Goal: Use online tool/utility: Utilize a website feature to perform a specific function

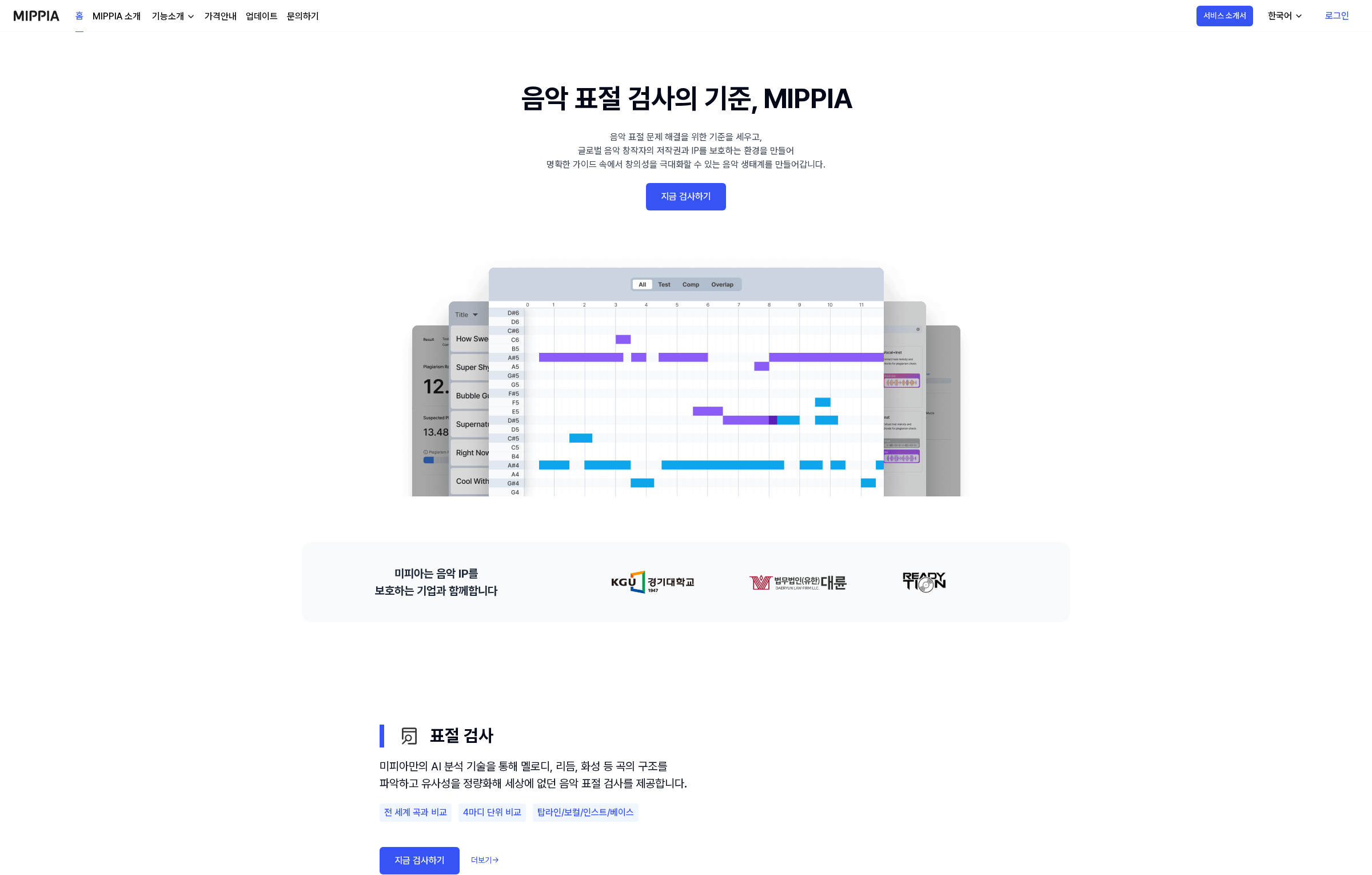
click at [704, 198] on link "지금 검사하기" at bounding box center [686, 196] width 80 height 27
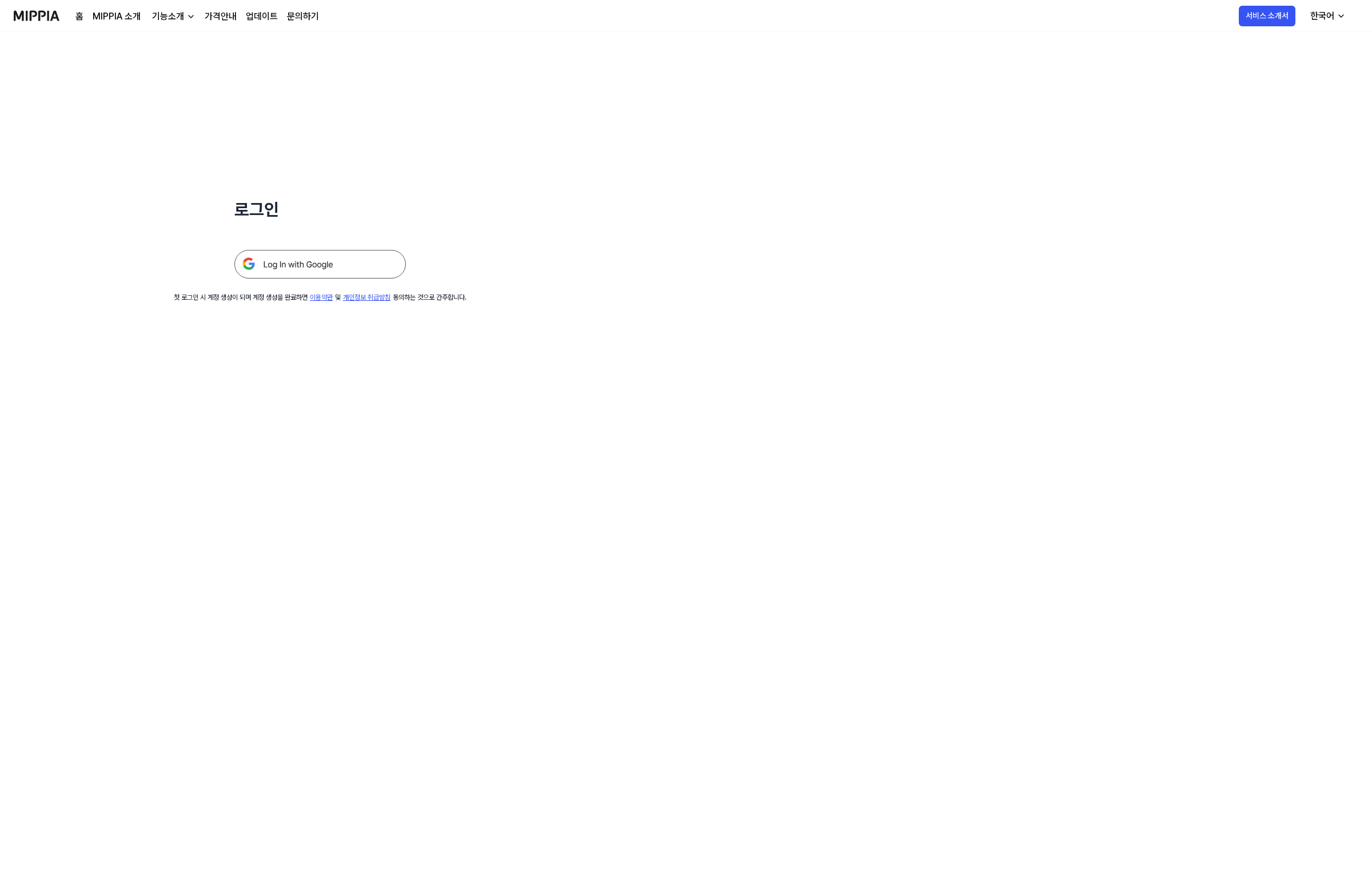
click at [345, 265] on img at bounding box center [320, 264] width 172 height 28
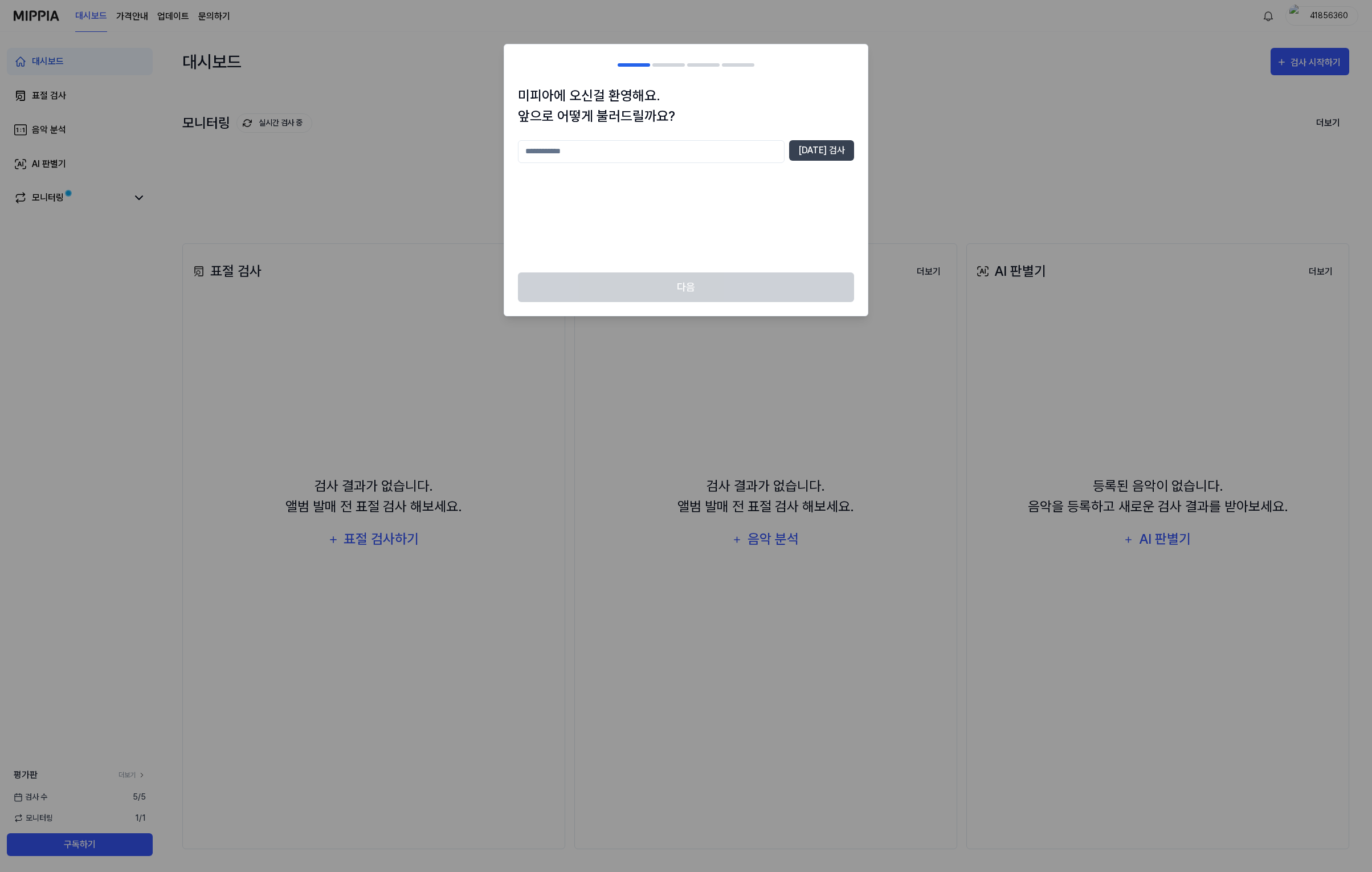
click at [770, 148] on input "text" at bounding box center [650, 151] width 266 height 22
type input "******"
click at [836, 152] on button "[DATE] 검사" at bounding box center [821, 150] width 64 height 21
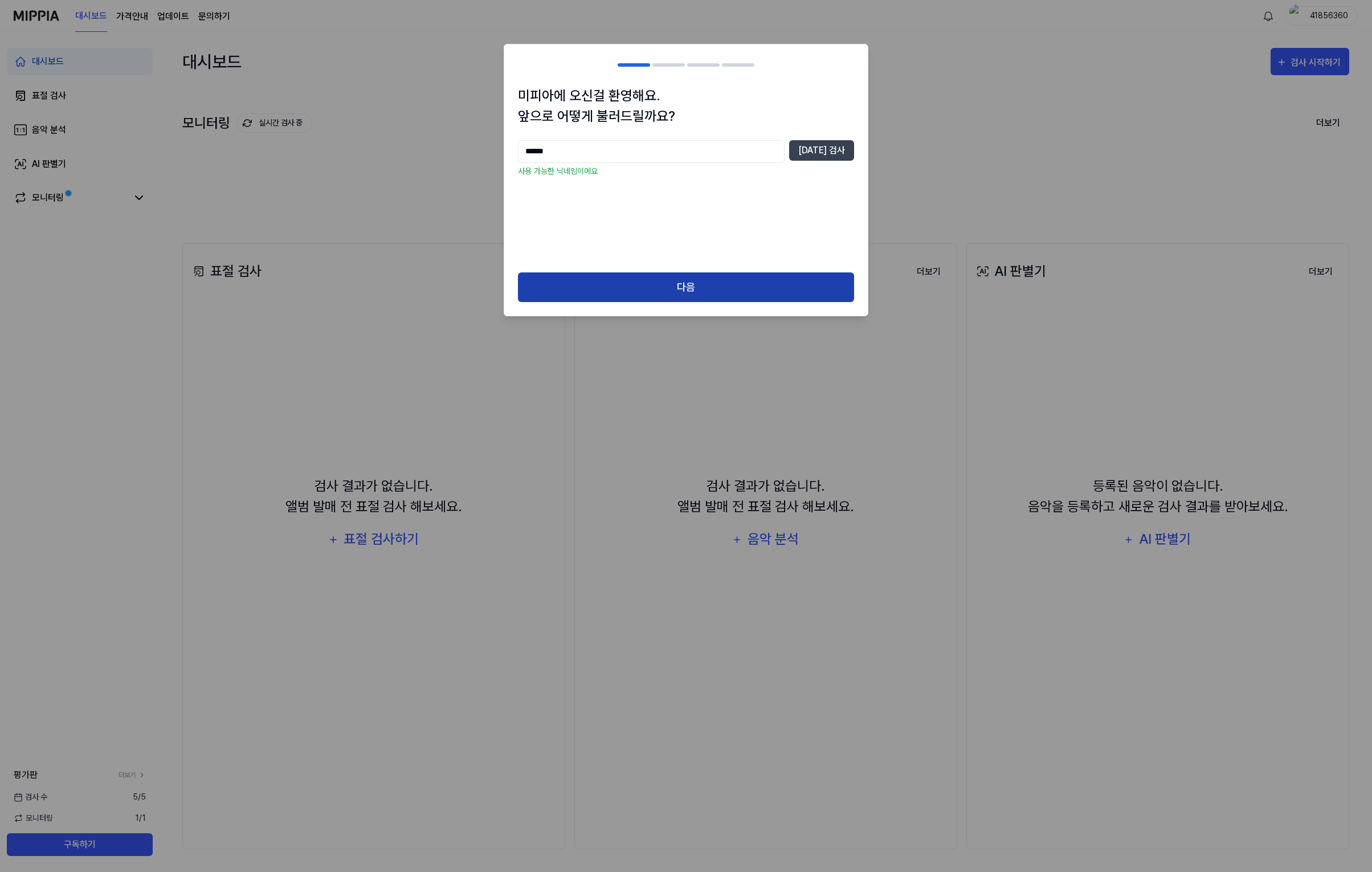
click at [732, 285] on button "다음" at bounding box center [686, 287] width 336 height 30
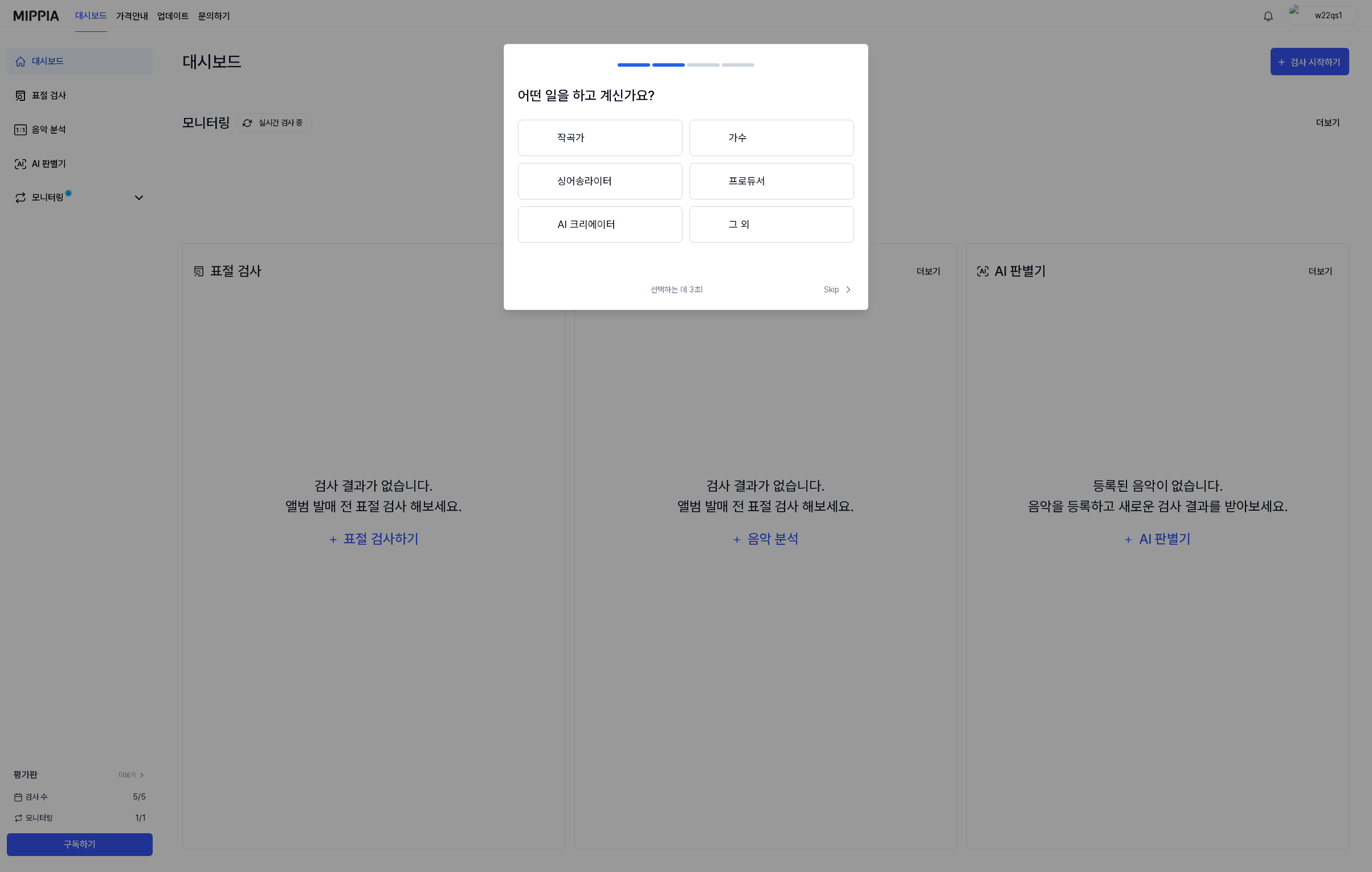
click at [758, 228] on button "그 외" at bounding box center [772, 224] width 164 height 36
click at [644, 189] on button "3년 이하" at bounding box center [600, 180] width 164 height 36
click at [654, 233] on button "그 외" at bounding box center [599, 229] width 164 height 36
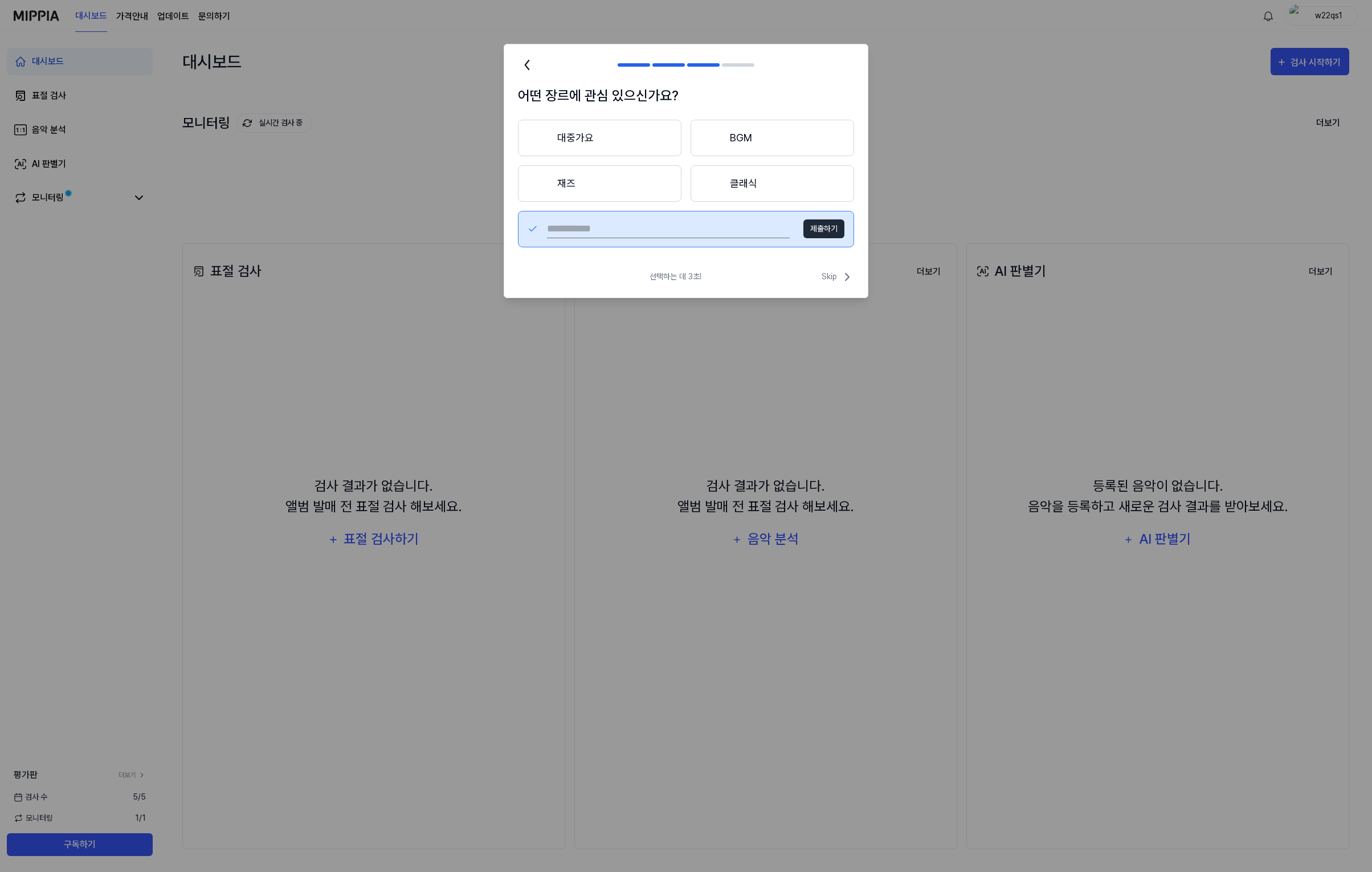
click at [827, 228] on button "제출하기" at bounding box center [824, 229] width 41 height 19
click at [831, 274] on span "Skip" at bounding box center [837, 277] width 33 height 14
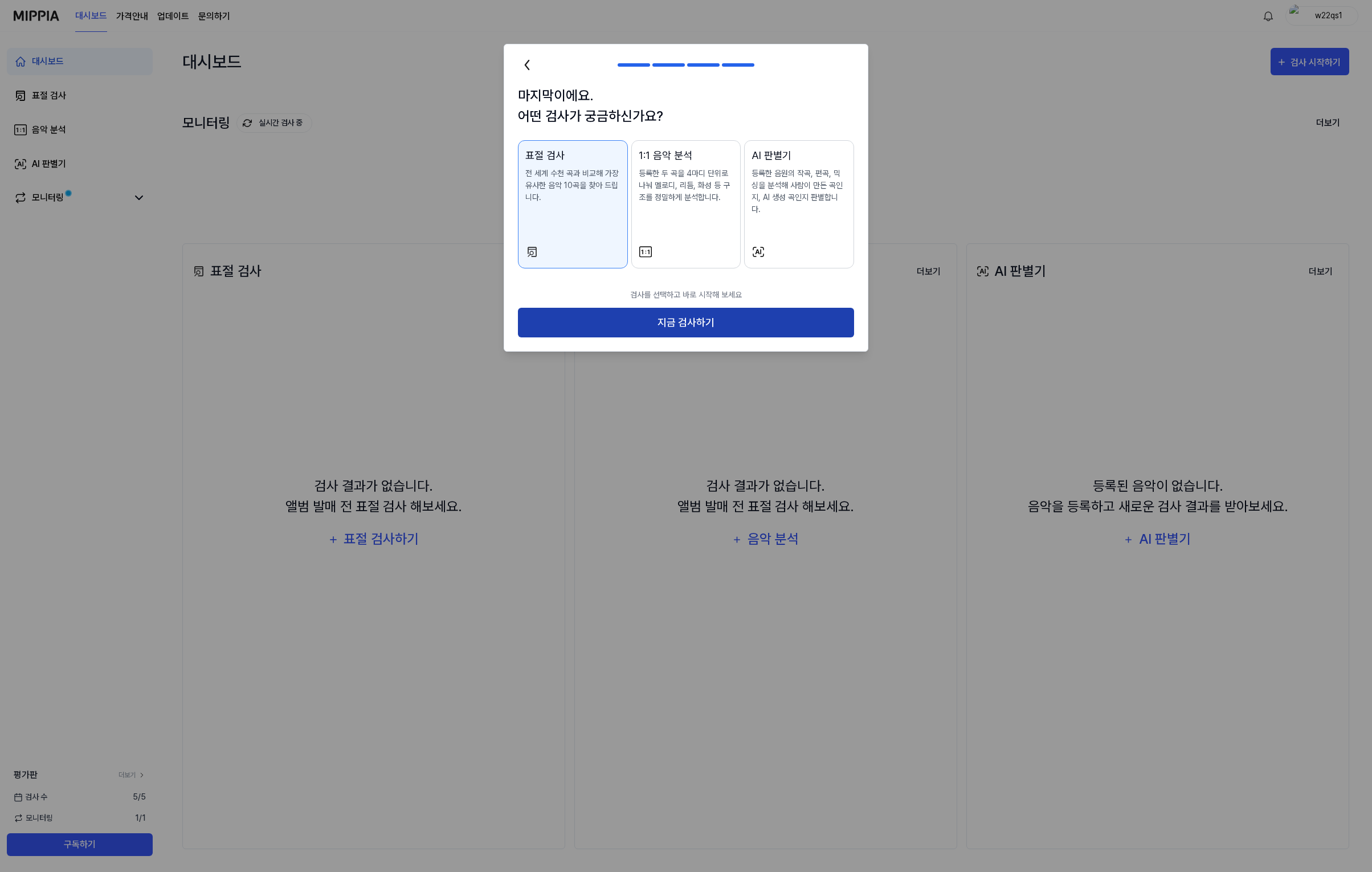
click at [741, 313] on button "지금 검사하기" at bounding box center [686, 322] width 336 height 30
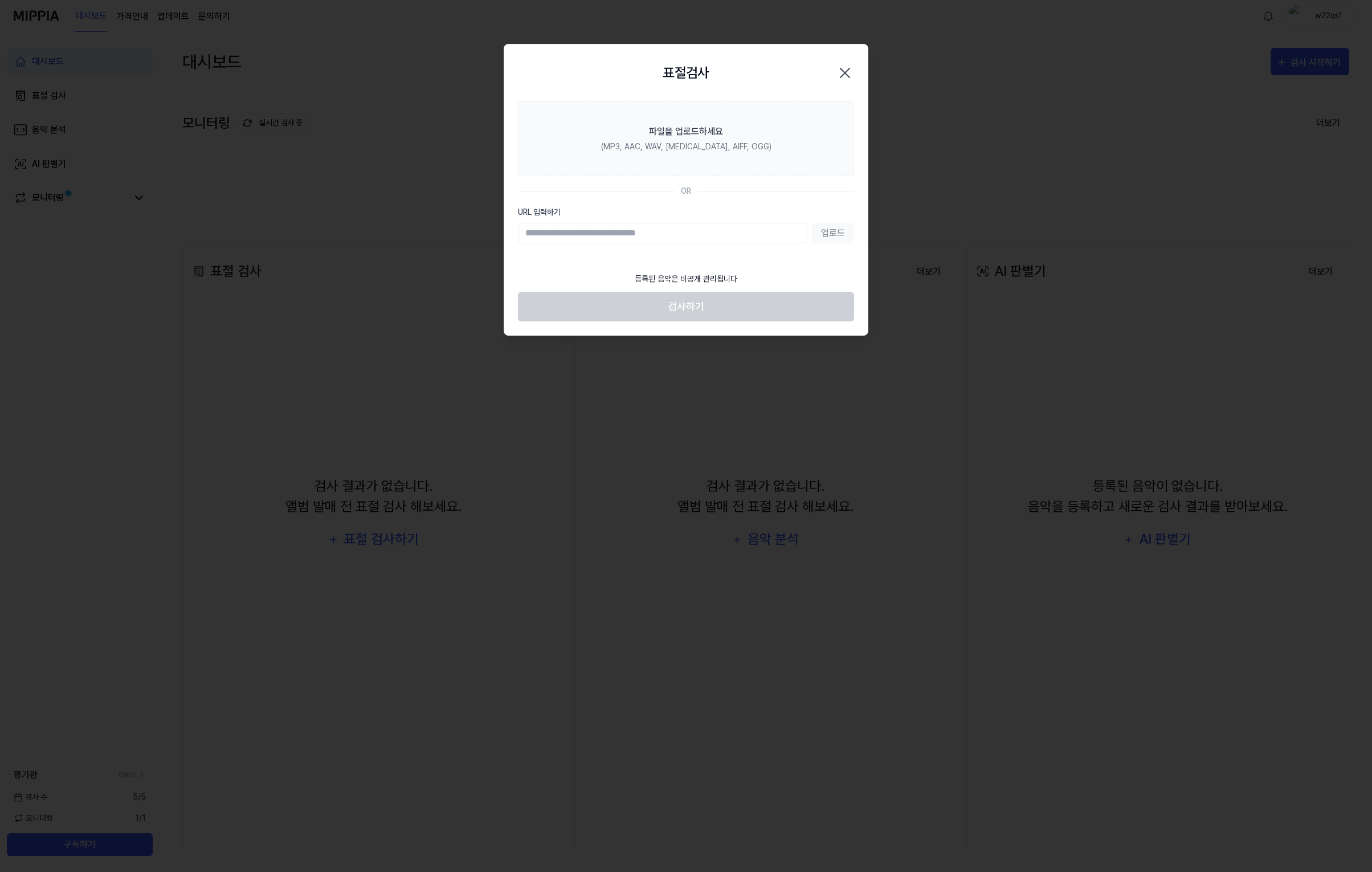
click at [708, 246] on section "파일을 업로드하세요 (MP3, AAC, WAV, [MEDICAL_DATA], AIFF, OGG) OR URL 입력하기 업로드" at bounding box center [686, 184] width 364 height 164
click at [713, 237] on input "URL 입력하기" at bounding box center [663, 233] width 290 height 21
click at [660, 231] on input "URL 입력하기" at bounding box center [663, 233] width 290 height 21
paste input "**********"
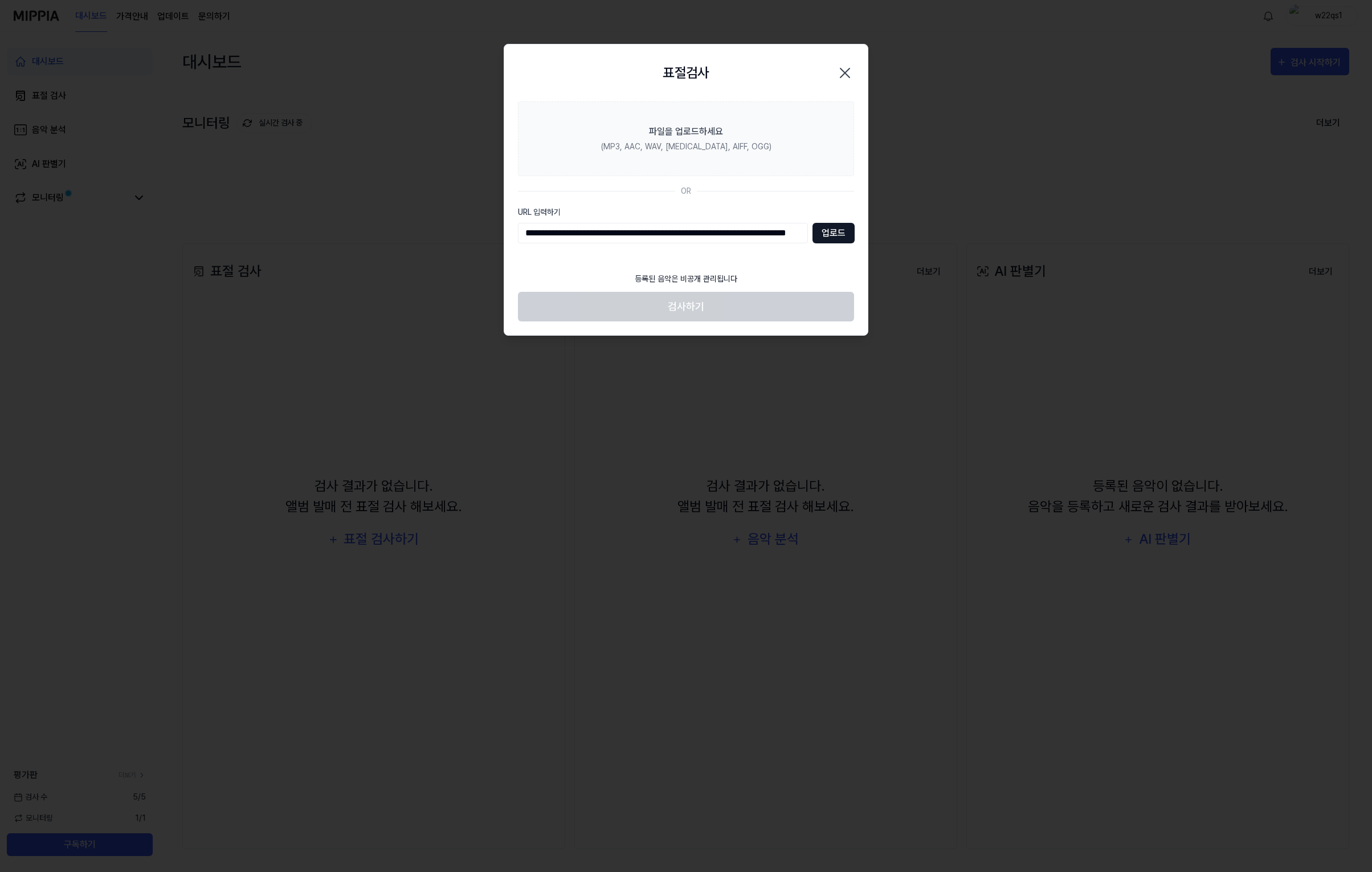
type input "**********"
click at [834, 226] on button "업로드" at bounding box center [833, 233] width 42 height 21
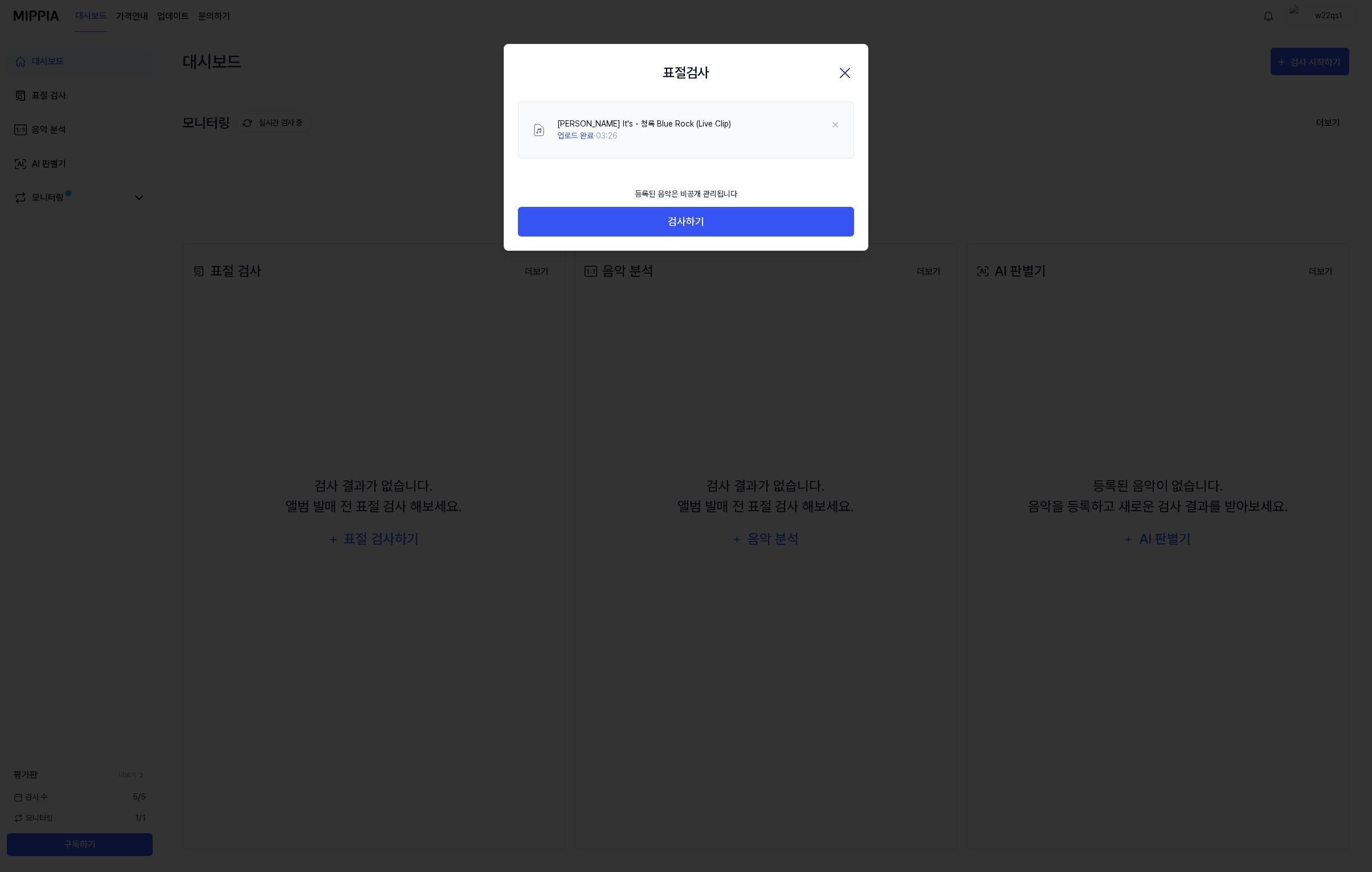
drag, startPoint x: 723, startPoint y: 191, endPoint x: 711, endPoint y: 199, distance: 14.4
click at [723, 191] on div "등록된 음악은 비공개 관리됩니다" at bounding box center [686, 193] width 116 height 25
click at [688, 220] on button "검사하기" at bounding box center [686, 222] width 336 height 30
